Goal: Information Seeking & Learning: Learn about a topic

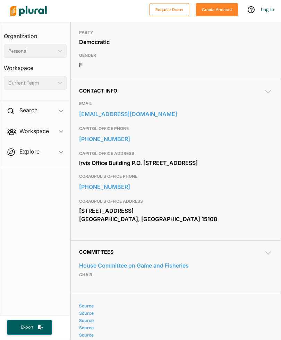
scroll to position [210, 0]
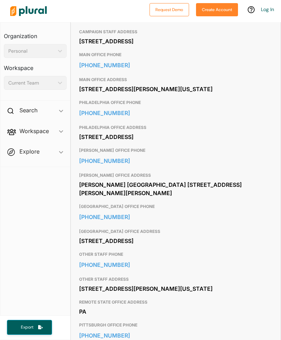
scroll to position [307, 0]
